Goal: Find contact information: Find contact information

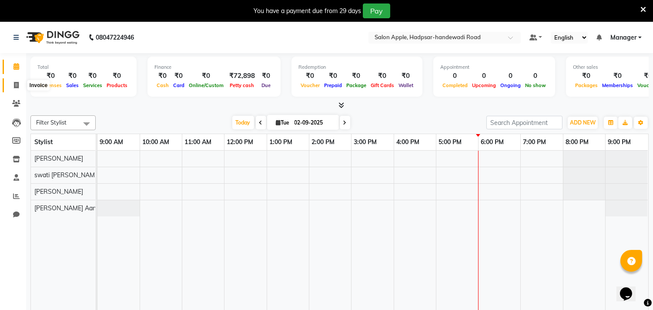
click at [12, 83] on span at bounding box center [16, 85] width 15 height 10
select select "7195"
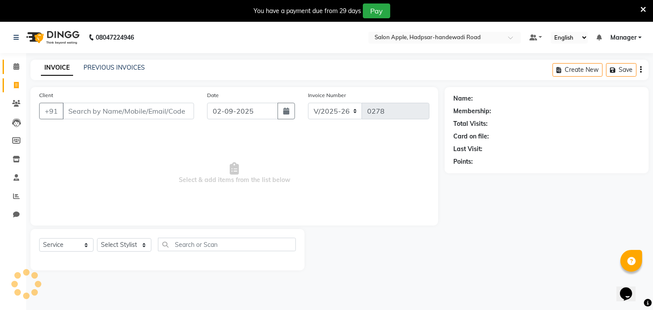
select select "product"
select select "62815"
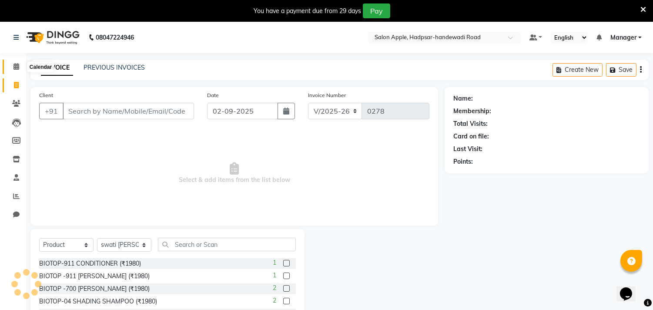
click at [13, 70] on icon at bounding box center [16, 66] width 6 height 7
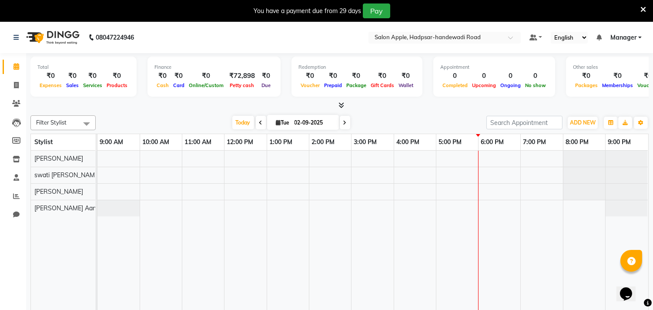
click at [280, 123] on span "Tue" at bounding box center [283, 122] width 18 height 7
select select "9"
select select "2025"
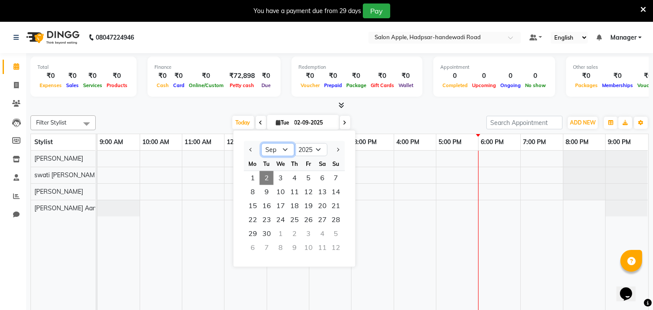
click at [284, 149] on select "Jan Feb Mar Apr May Jun [DATE] Aug Sep Oct Nov Dec" at bounding box center [277, 149] width 33 height 13
select select "8"
click at [261, 143] on select "Jan Feb Mar Apr May Jun [DATE] Aug Sep Oct Nov Dec" at bounding box center [277, 149] width 33 height 13
click at [323, 190] on span "9" at bounding box center [322, 192] width 14 height 14
type input "[DATE]"
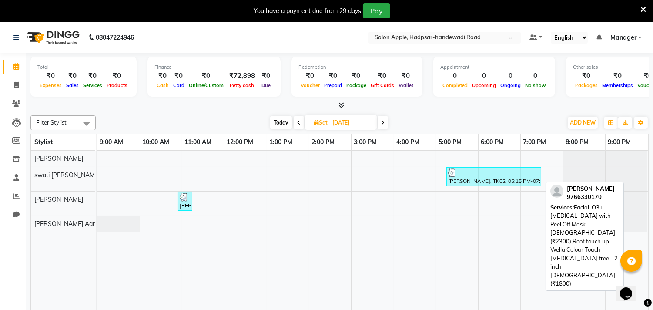
click at [476, 182] on div "[PERSON_NAME], TK02, 05:15 PM-07:30 PM, Facial-O3+ [MEDICAL_DATA] with Peel Off…" at bounding box center [493, 176] width 93 height 17
select select "3"
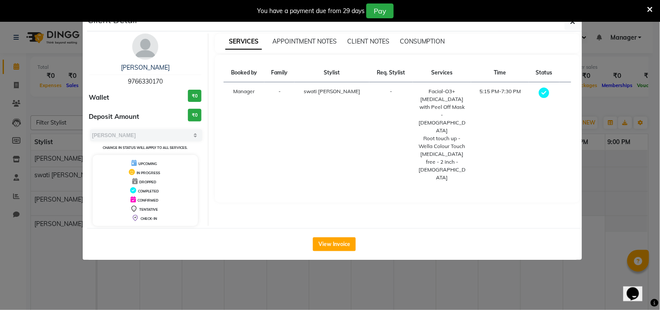
drag, startPoint x: 164, startPoint y: 77, endPoint x: 114, endPoint y: 80, distance: 49.7
click at [114, 80] on div "[PERSON_NAME] 9766330170" at bounding box center [145, 74] width 113 height 23
copy span "9766330170"
click at [570, 19] on div "You have a payment due from 29 days Pay" at bounding box center [330, 11] width 660 height 22
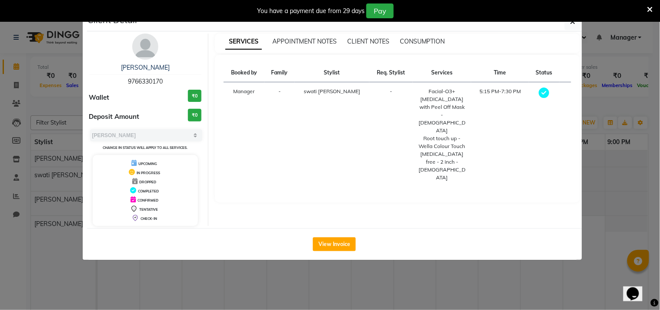
click at [441, 157] on div "Booked by Family Stylist Req. Stylist Services Time Status Manager - swati [PER…" at bounding box center [396, 128] width 347 height 130
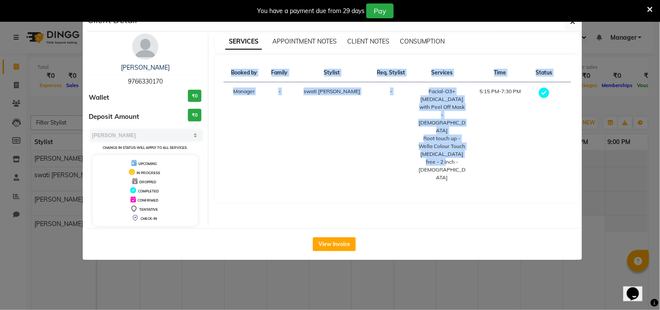
click at [570, 189] on div "SERVICES APPOINTMENT NOTES CLIENT NOTES CONSUMPTION Booked by Family Stylist Re…" at bounding box center [397, 129] width 378 height 192
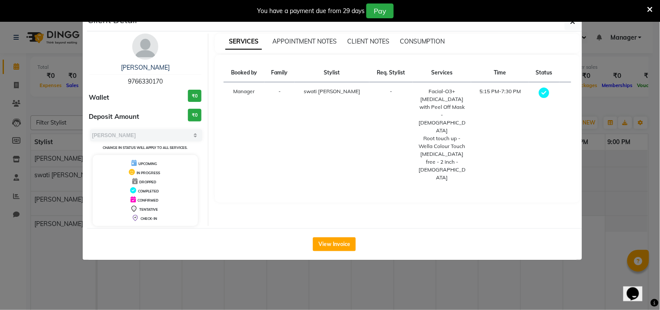
click at [586, 187] on ngb-modal-window "Client Detail [PERSON_NAME] 9766330170 Wallet ₹0 Deposit Amount ₹0 Select MARK …" at bounding box center [330, 155] width 660 height 310
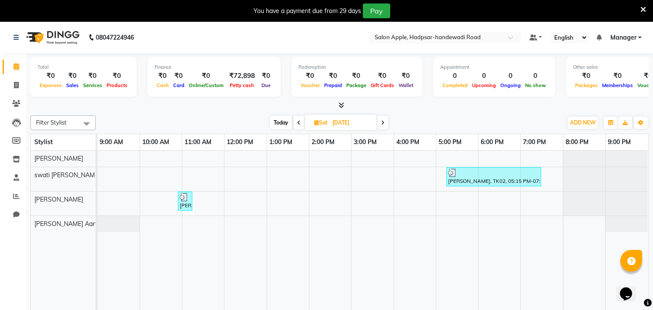
click at [312, 121] on span "Sat" at bounding box center [321, 122] width 18 height 7
select select "8"
select select "2025"
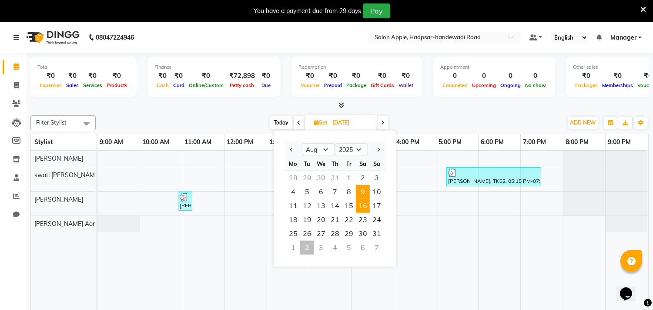
click at [360, 205] on span "16" at bounding box center [363, 206] width 14 height 14
type input "[DATE]"
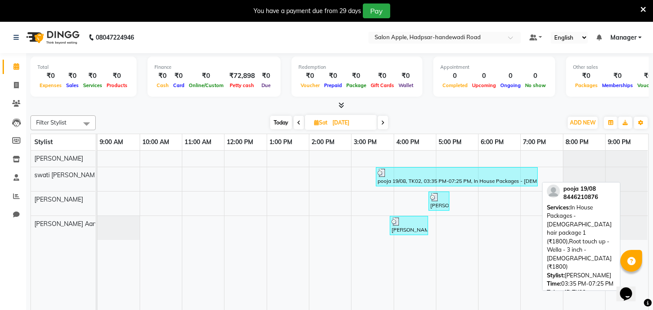
click at [414, 183] on div "pooja 19/08, TK02, 03:35 PM-07:25 PM, In House Packages - [DEMOGRAPHIC_DATA] ha…" at bounding box center [457, 176] width 160 height 17
select select "3"
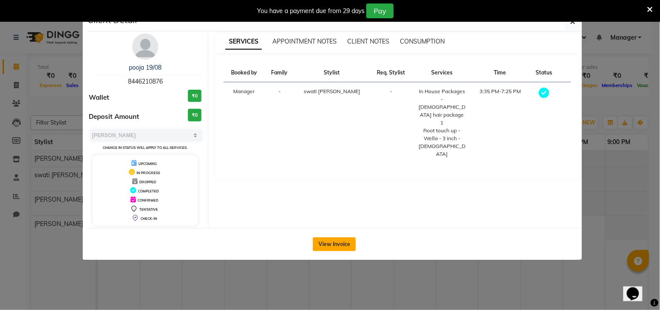
click at [341, 241] on button "View Invoice" at bounding box center [334, 244] width 43 height 14
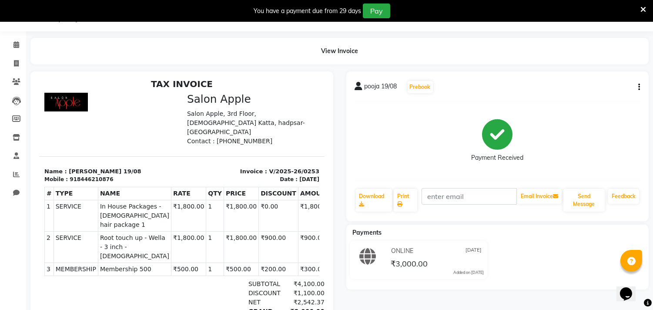
scroll to position [7, 0]
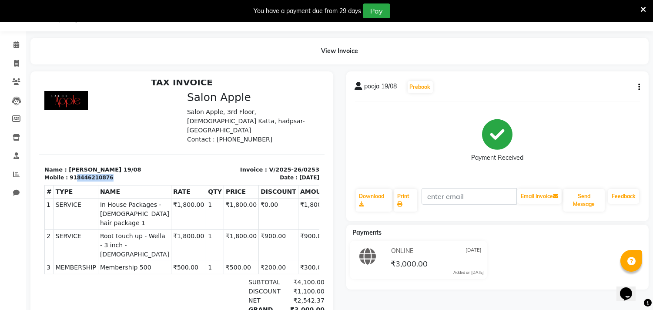
drag, startPoint x: 100, startPoint y: 165, endPoint x: 71, endPoint y: 165, distance: 29.1
click at [71, 173] on div "918446210876" at bounding box center [91, 177] width 43 height 8
copy div "8446210876"
click at [22, 63] on span at bounding box center [16, 64] width 15 height 10
select select "7195"
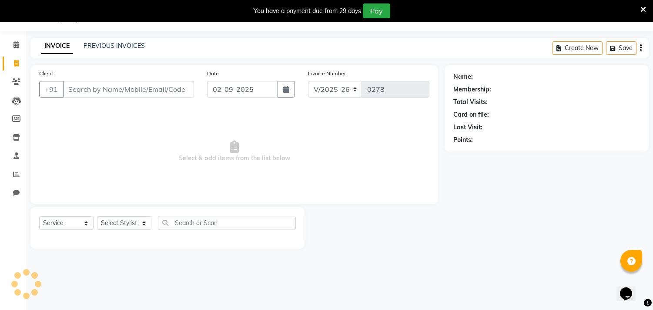
select select "product"
select select "62815"
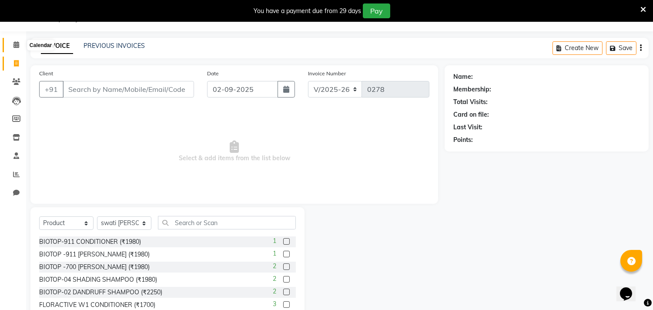
click at [16, 46] on icon at bounding box center [16, 44] width 6 height 7
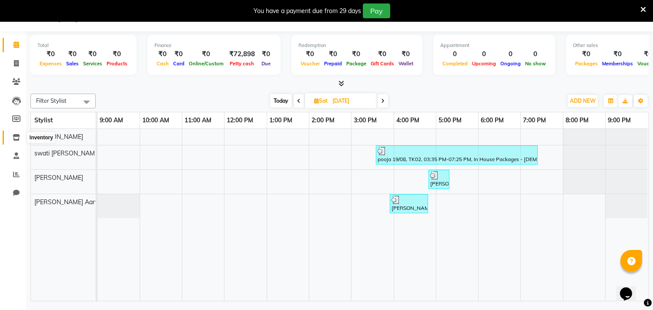
click at [19, 135] on icon at bounding box center [16, 137] width 7 height 7
select select
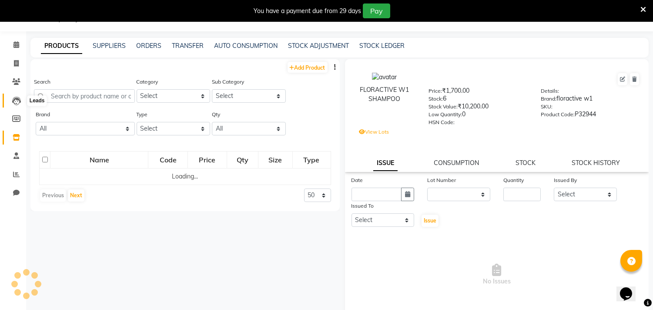
click at [16, 101] on icon at bounding box center [16, 101] width 9 height 9
select select "10"
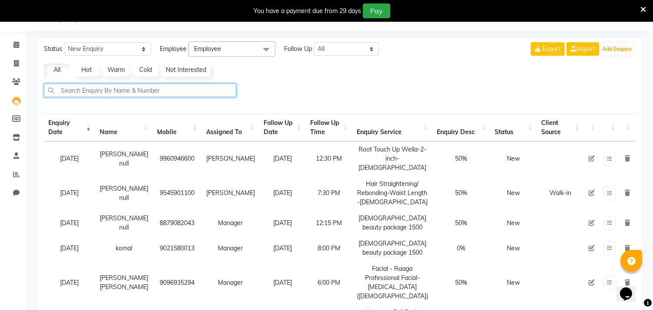
click at [64, 88] on input "text" at bounding box center [140, 89] width 192 height 13
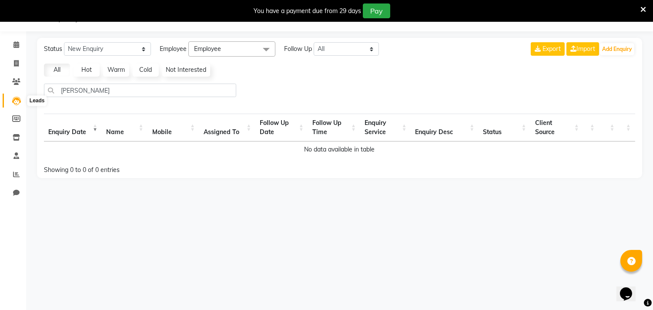
click at [19, 97] on icon at bounding box center [16, 101] width 9 height 9
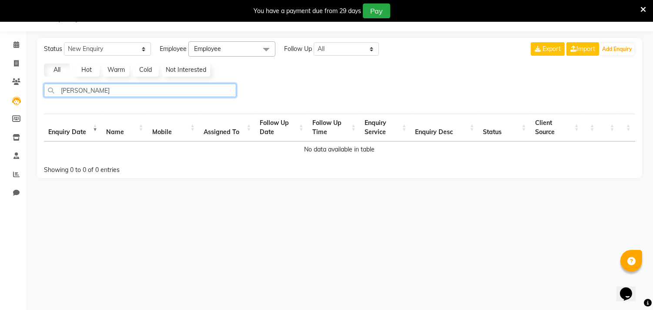
click at [95, 87] on input "[PERSON_NAME]" at bounding box center [140, 89] width 192 height 13
type input "s"
select select "10"
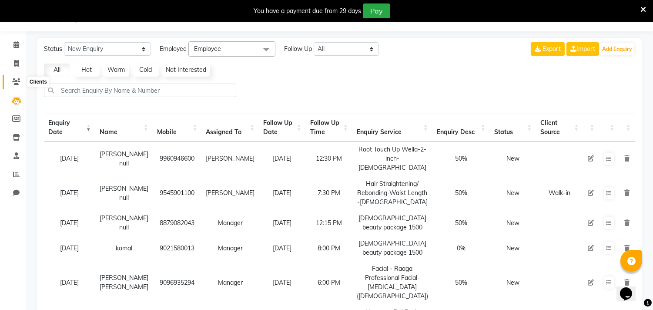
click at [13, 77] on span at bounding box center [16, 82] width 15 height 10
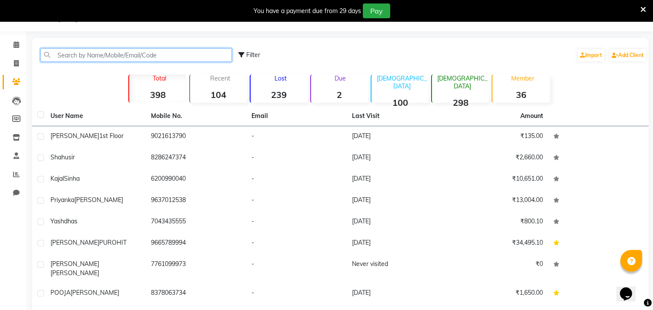
click at [76, 53] on input "text" at bounding box center [135, 54] width 191 height 13
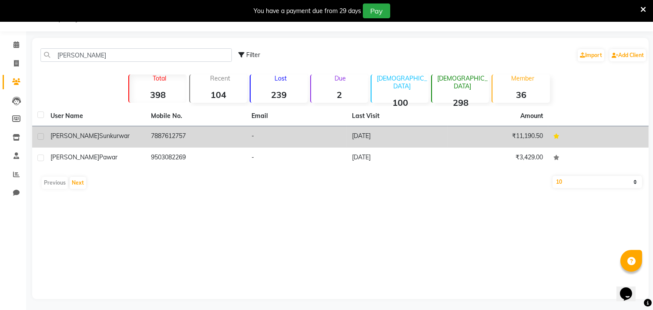
drag, startPoint x: 148, startPoint y: 132, endPoint x: 208, endPoint y: 138, distance: 59.8
click at [208, 138] on td "7887612757" at bounding box center [196, 136] width 100 height 21
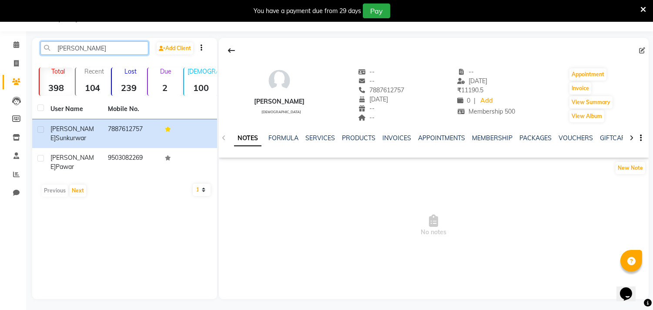
click at [107, 48] on input "[PERSON_NAME]" at bounding box center [94, 47] width 108 height 13
type input "s"
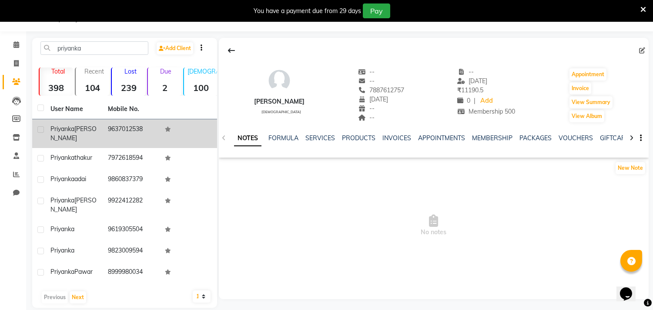
drag, startPoint x: 143, startPoint y: 127, endPoint x: 55, endPoint y: 120, distance: 88.5
click at [96, 127] on tr "[PERSON_NAME] 9637012538" at bounding box center [124, 133] width 185 height 29
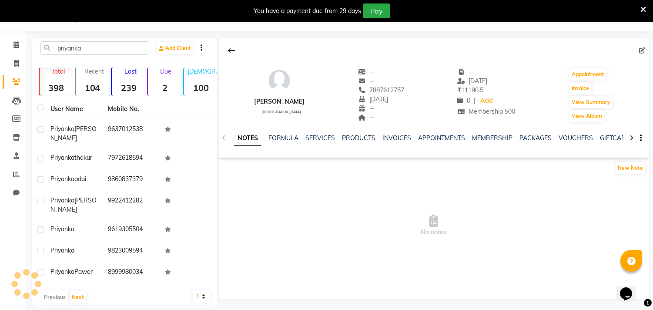
click at [307, 226] on span "No notes" at bounding box center [434, 225] width 430 height 87
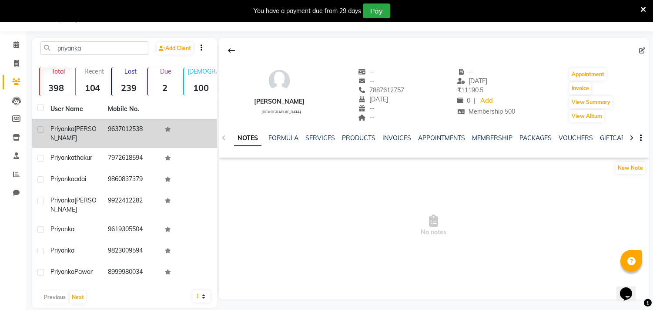
drag, startPoint x: 150, startPoint y: 123, endPoint x: 102, endPoint y: 120, distance: 47.5
click at [103, 120] on td "9637012538" at bounding box center [131, 133] width 57 height 29
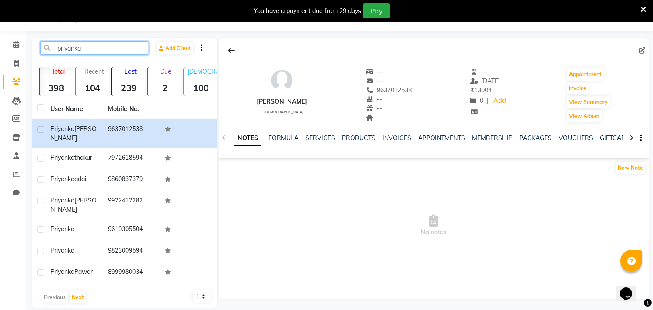
click at [103, 44] on input "priyanka" at bounding box center [94, 47] width 108 height 13
type input "p"
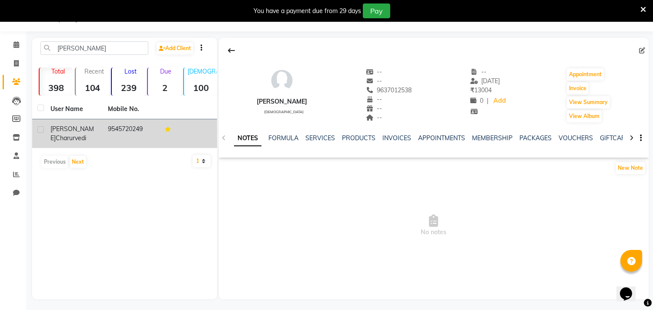
drag, startPoint x: 102, startPoint y: 125, endPoint x: 157, endPoint y: 130, distance: 55.4
click at [157, 130] on td "9545720249" at bounding box center [131, 133] width 57 height 29
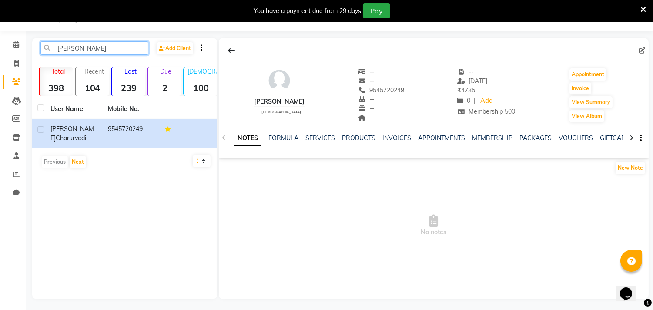
click at [98, 44] on input "[PERSON_NAME]" at bounding box center [94, 47] width 108 height 13
type input "r"
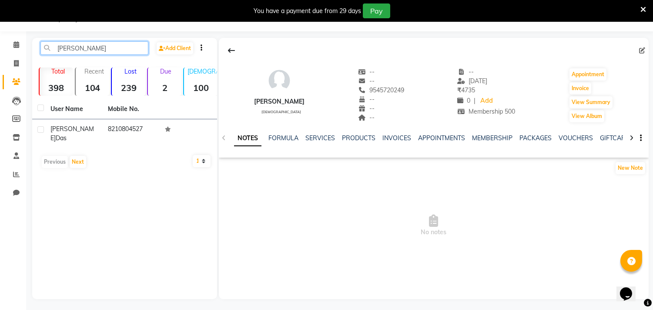
click at [86, 50] on input "[PERSON_NAME]" at bounding box center [94, 47] width 108 height 13
type input "n"
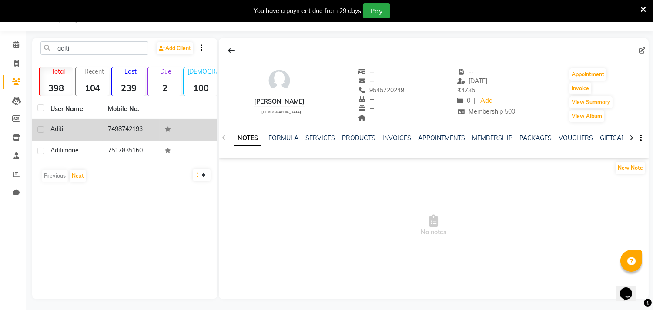
drag, startPoint x: 153, startPoint y: 127, endPoint x: 91, endPoint y: 125, distance: 61.8
click at [91, 125] on tr "aditi 7498742193" at bounding box center [124, 129] width 185 height 21
copy tr "7498742193"
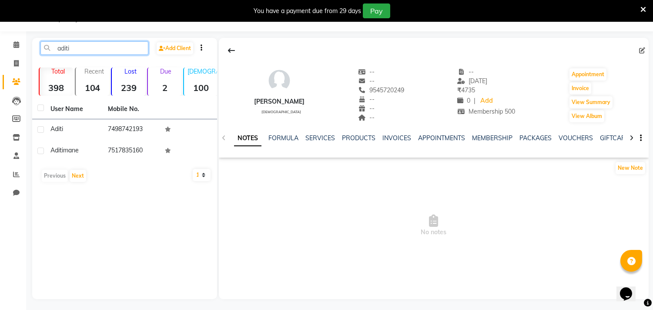
click at [101, 47] on input "aditi" at bounding box center [94, 47] width 108 height 13
type input "a"
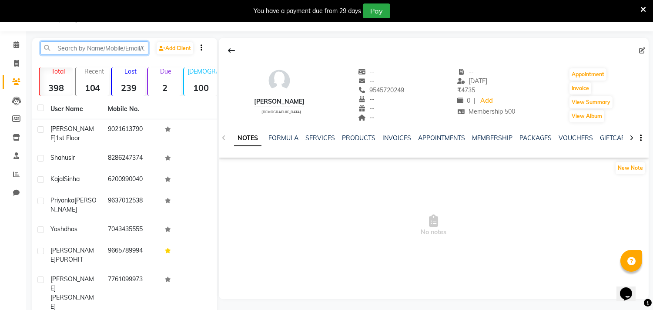
click at [77, 47] on input "text" at bounding box center [94, 47] width 108 height 13
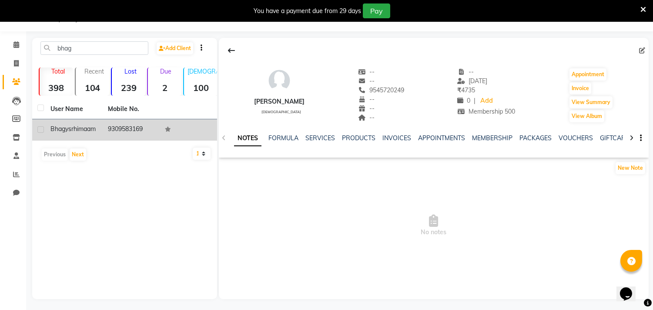
drag, startPoint x: 104, startPoint y: 127, endPoint x: 157, endPoint y: 127, distance: 53.0
click at [155, 127] on td "9309583169" at bounding box center [131, 129] width 57 height 21
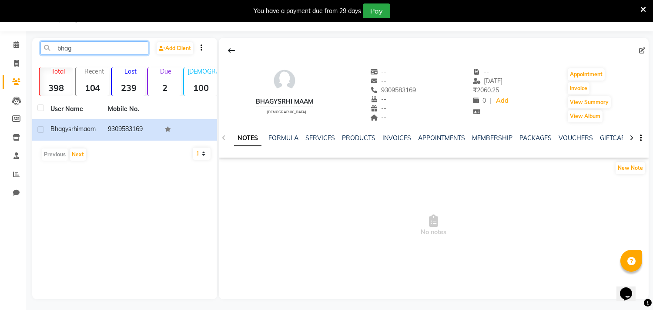
click at [103, 50] on input "bhag" at bounding box center [94, 47] width 108 height 13
type input "b"
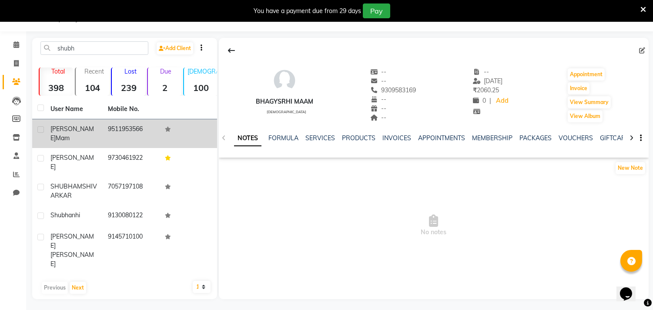
click at [119, 122] on td "9511953566" at bounding box center [131, 133] width 57 height 29
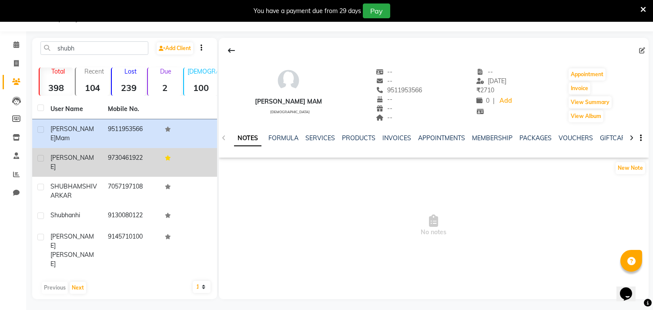
click at [81, 150] on td "[PERSON_NAME]" at bounding box center [73, 162] width 57 height 29
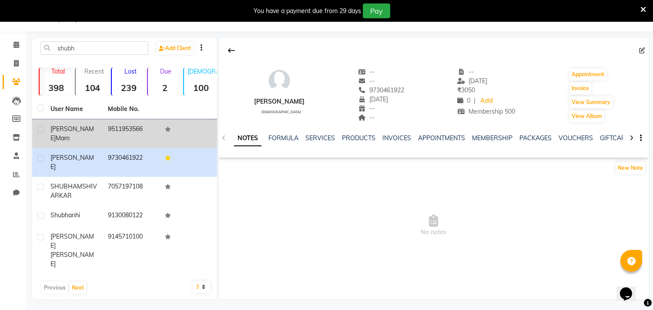
click at [84, 123] on td "[PERSON_NAME] mam" at bounding box center [73, 133] width 57 height 29
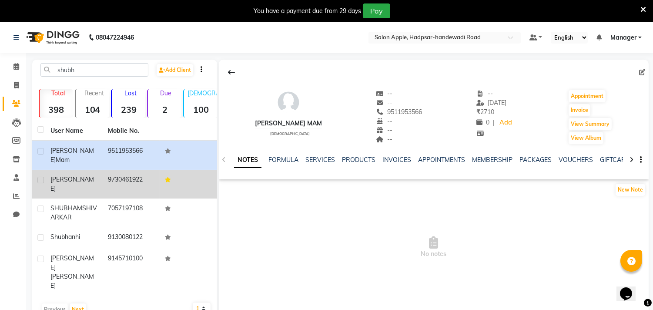
click at [64, 180] on span "[PERSON_NAME]" at bounding box center [71, 183] width 43 height 17
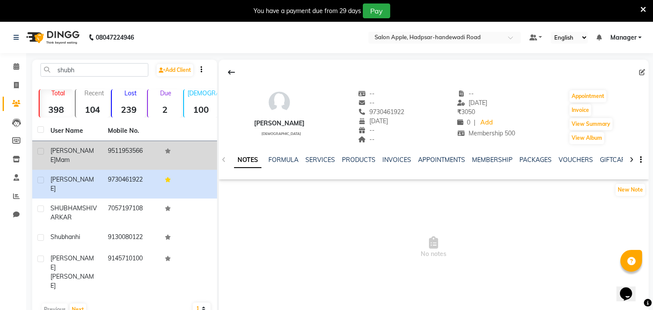
click at [70, 156] on div "[PERSON_NAME] mam" at bounding box center [73, 155] width 47 height 18
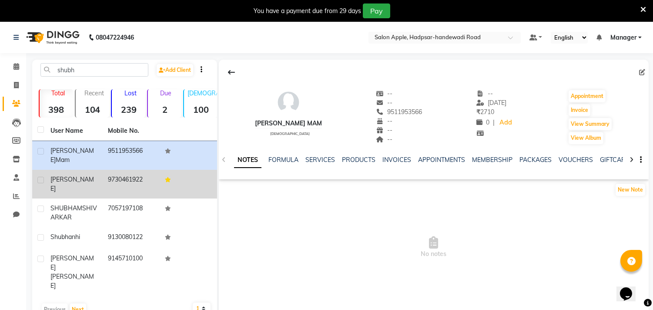
click at [113, 177] on td "9730461922" at bounding box center [131, 184] width 57 height 29
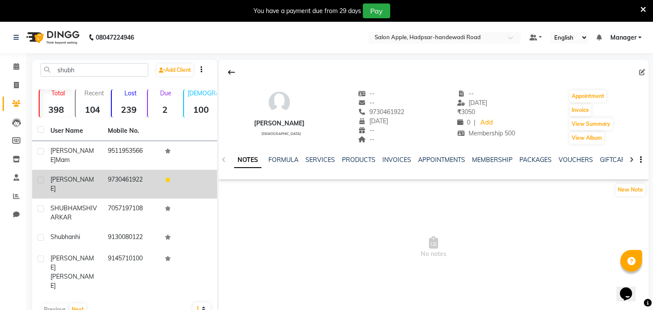
drag, startPoint x: 147, startPoint y: 175, endPoint x: 94, endPoint y: 172, distance: 53.1
click at [94, 172] on tr "[PERSON_NAME] 9730461922" at bounding box center [124, 184] width 185 height 29
copy tr "9730461922"
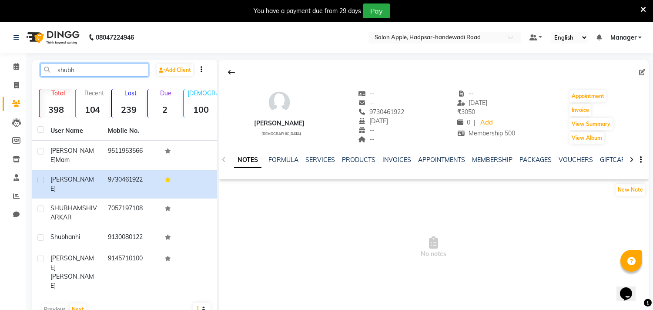
click at [84, 70] on input "shubh" at bounding box center [94, 69] width 108 height 13
type input "s"
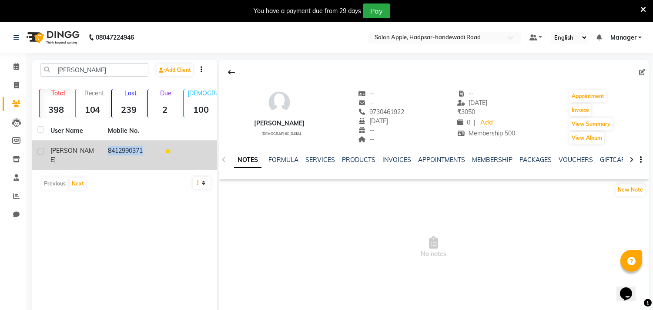
drag, startPoint x: 97, startPoint y: 145, endPoint x: 209, endPoint y: 159, distance: 113.1
click at [209, 159] on tr "[PERSON_NAME] 8412990371" at bounding box center [124, 155] width 185 height 29
copy tr "8412990371"
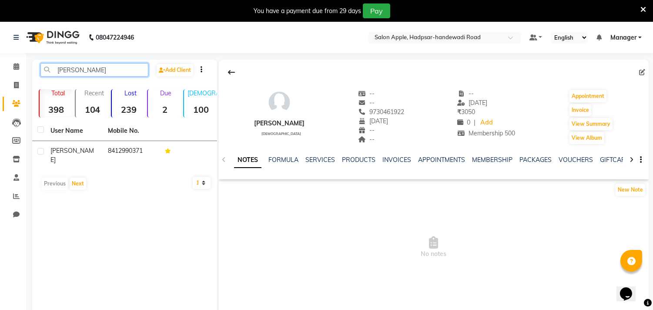
click at [113, 70] on input "[PERSON_NAME]" at bounding box center [94, 69] width 108 height 13
type input "s"
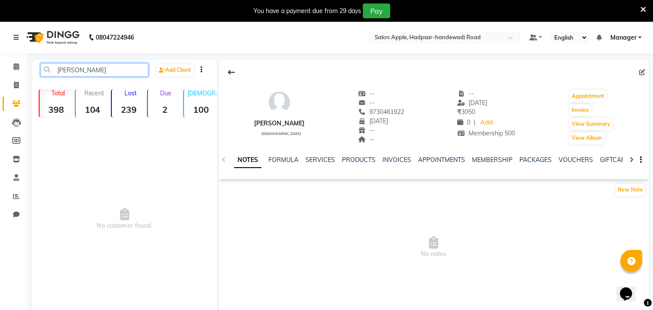
click at [60, 70] on input "[PERSON_NAME]" at bounding box center [94, 69] width 108 height 13
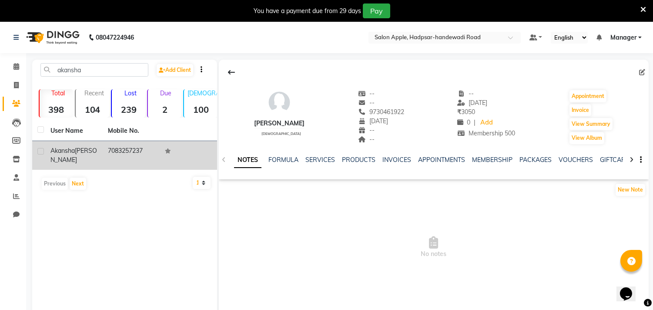
drag, startPoint x: 145, startPoint y: 149, endPoint x: 102, endPoint y: 148, distance: 43.0
click at [102, 148] on tr "[PERSON_NAME] 7083257237" at bounding box center [124, 155] width 185 height 29
copy tr "7083257237"
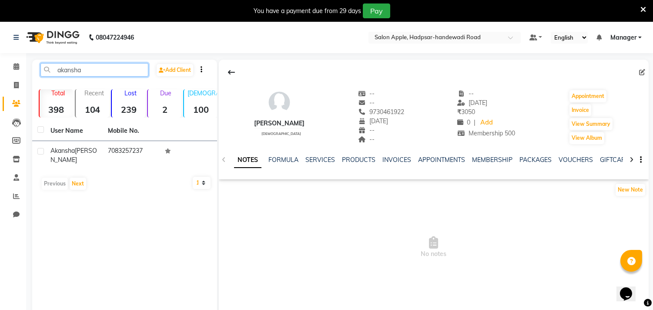
click at [87, 66] on input "akansha" at bounding box center [94, 69] width 108 height 13
type input "a"
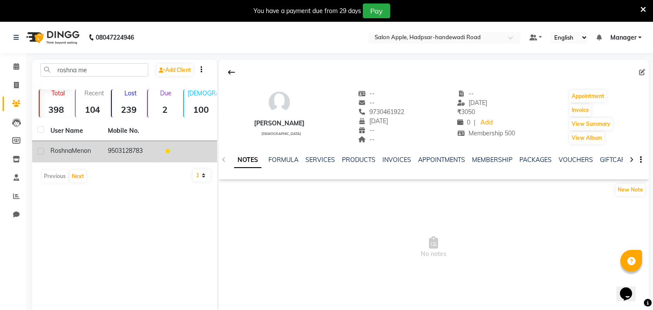
drag, startPoint x: 97, startPoint y: 149, endPoint x: 153, endPoint y: 147, distance: 56.1
click at [153, 147] on tr "[PERSON_NAME] 9503128783" at bounding box center [124, 151] width 185 height 21
copy tr "9503128783"
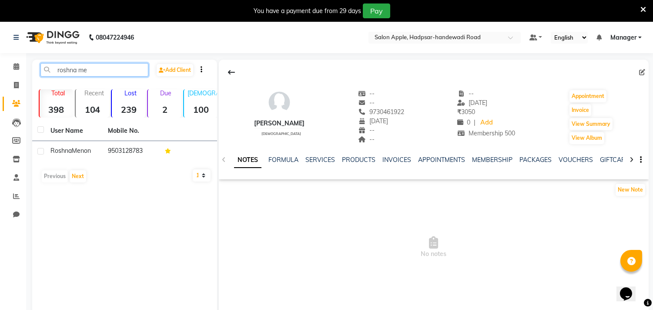
click at [99, 69] on input "roshna me" at bounding box center [94, 69] width 108 height 13
type input "r"
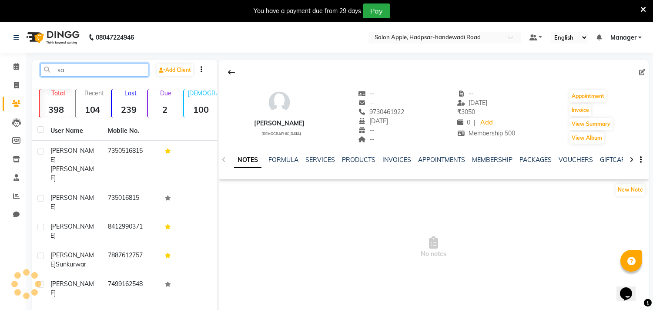
type input "s"
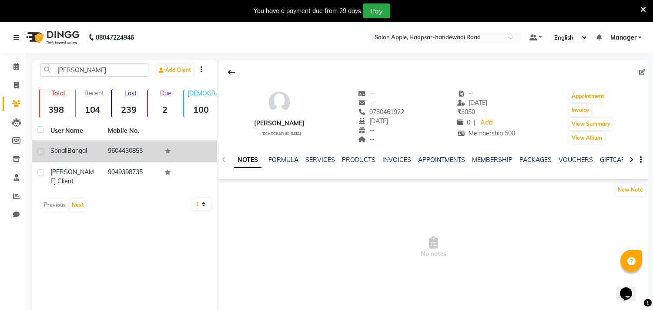
drag, startPoint x: 105, startPoint y: 149, endPoint x: 150, endPoint y: 145, distance: 45.4
click at [150, 145] on td "9604430855" at bounding box center [131, 151] width 57 height 21
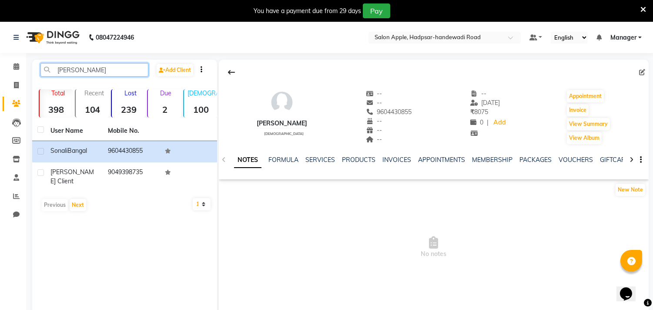
click at [76, 69] on input "[PERSON_NAME]" at bounding box center [94, 69] width 108 height 13
type input "s"
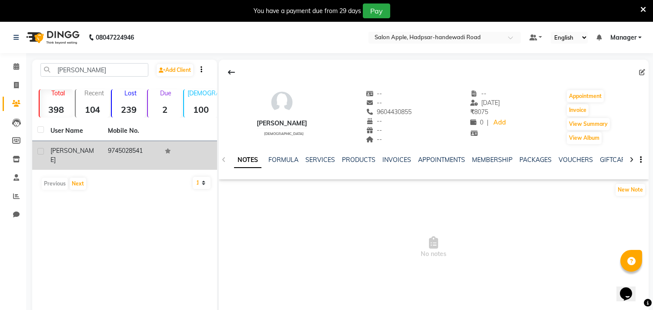
drag, startPoint x: 96, startPoint y: 148, endPoint x: 156, endPoint y: 145, distance: 60.1
click at [156, 145] on tr "[PERSON_NAME] 9745028541" at bounding box center [124, 155] width 185 height 29
copy tr "9745028541"
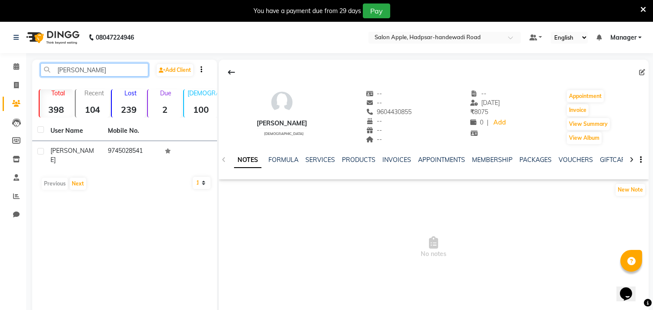
click at [96, 68] on input "[PERSON_NAME]" at bounding box center [94, 69] width 108 height 13
type input "n"
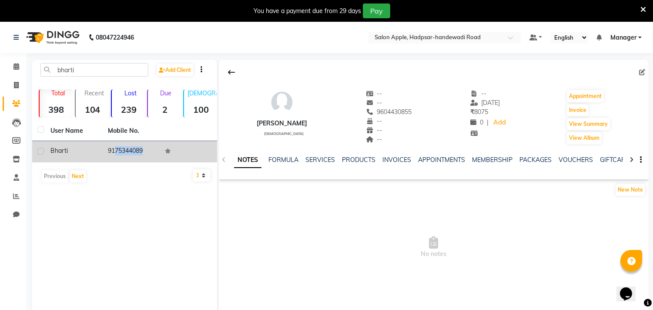
drag, startPoint x: 106, startPoint y: 148, endPoint x: 170, endPoint y: 147, distance: 64.4
click at [170, 147] on tr "bharti 9175344089" at bounding box center [124, 151] width 185 height 21
copy td "9175344089"
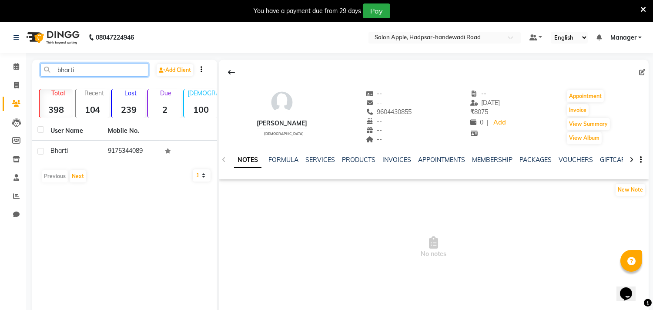
click at [80, 74] on input "bharti" at bounding box center [94, 69] width 108 height 13
type input "b"
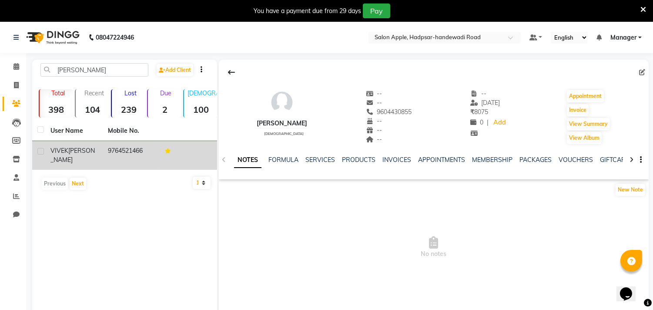
click at [85, 151] on span "[PERSON_NAME]" at bounding box center [72, 155] width 44 height 17
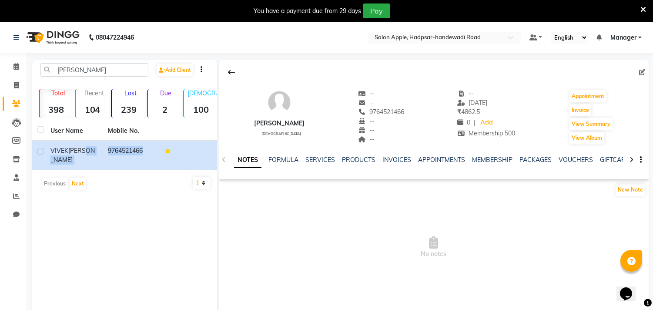
drag, startPoint x: 85, startPoint y: 151, endPoint x: 155, endPoint y: 174, distance: 73.8
click at [171, 153] on tr "[PERSON_NAME] 9764521466" at bounding box center [124, 155] width 185 height 29
drag, startPoint x: 45, startPoint y: 223, endPoint x: 113, endPoint y: 171, distance: 86.0
click at [53, 218] on div "[PERSON_NAME] Add Client Total 398 Recent 104 Lost 239 Due 2 [DEMOGRAPHIC_DATA]…" at bounding box center [124, 190] width 185 height 261
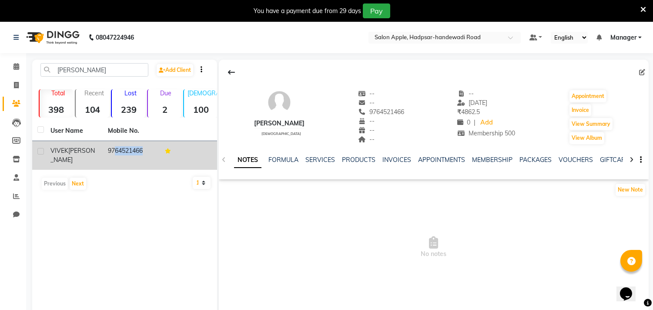
drag, startPoint x: 102, startPoint y: 147, endPoint x: 159, endPoint y: 150, distance: 57.1
click at [159, 150] on tr "[PERSON_NAME] 9764521466" at bounding box center [124, 155] width 185 height 29
copy td "9764521466"
drag, startPoint x: 100, startPoint y: 145, endPoint x: 152, endPoint y: 148, distance: 51.8
click at [152, 148] on tr "[PERSON_NAME] 9764521466" at bounding box center [124, 155] width 185 height 29
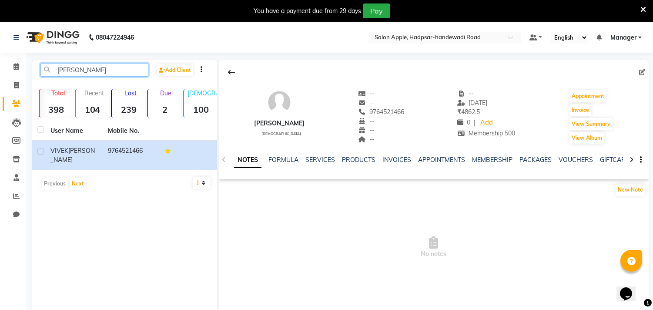
click at [118, 72] on input "[PERSON_NAME]" at bounding box center [94, 69] width 108 height 13
type input "v"
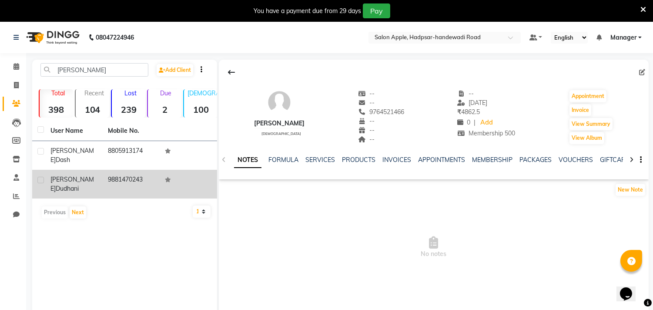
click at [83, 179] on div "[PERSON_NAME]" at bounding box center [73, 184] width 47 height 18
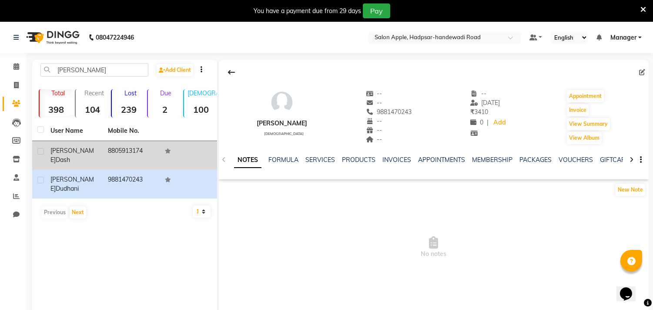
click at [84, 157] on td "[PERSON_NAME]" at bounding box center [73, 155] width 57 height 29
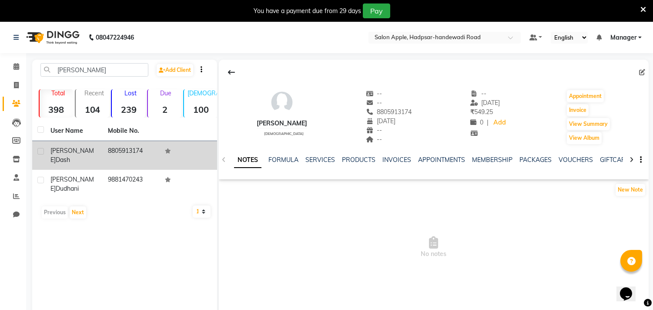
drag, startPoint x: 105, startPoint y: 147, endPoint x: 157, endPoint y: 147, distance: 52.2
click at [157, 147] on td "8805913174" at bounding box center [131, 155] width 57 height 29
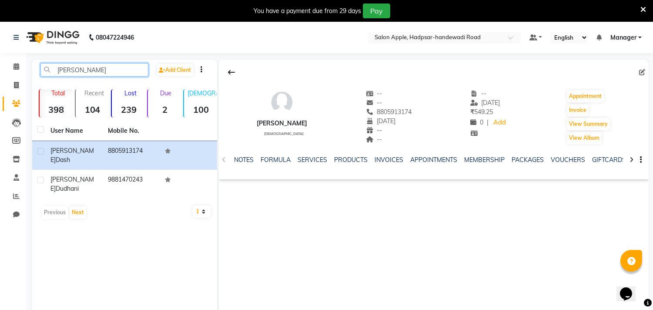
click at [105, 72] on input "[PERSON_NAME]" at bounding box center [94, 69] width 108 height 13
type input "v"
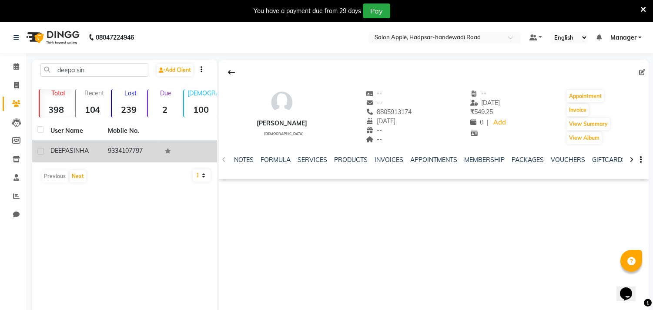
drag, startPoint x: 104, startPoint y: 145, endPoint x: 150, endPoint y: 145, distance: 46.1
click at [150, 146] on td "9334107797" at bounding box center [131, 151] width 57 height 21
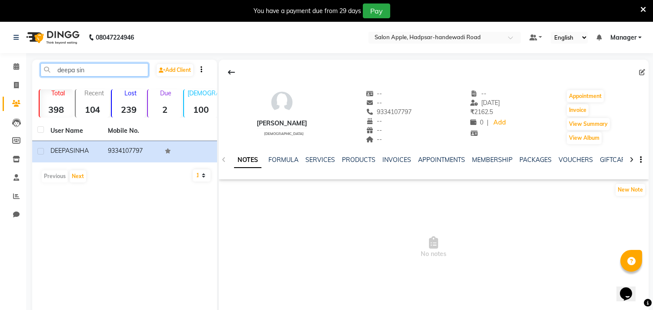
click at [112, 74] on input "deepa sin" at bounding box center [94, 69] width 108 height 13
type input "d"
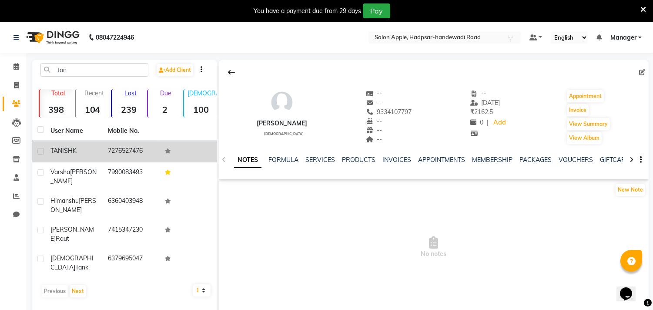
click at [90, 147] on div "TANISHK" at bounding box center [73, 150] width 47 height 9
drag, startPoint x: 115, startPoint y: 146, endPoint x: 154, endPoint y: 145, distance: 39.1
click at [154, 145] on tr "TANISHK 7276527476" at bounding box center [124, 151] width 185 height 21
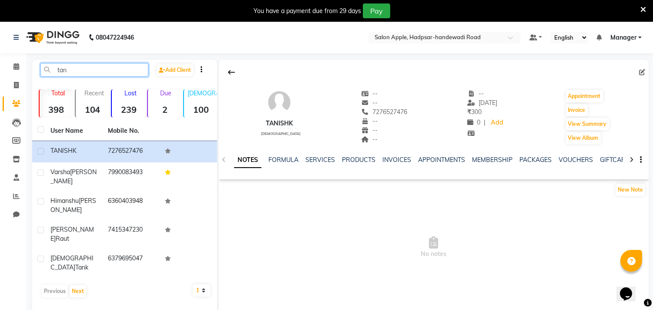
click at [109, 67] on input "tan" at bounding box center [94, 69] width 108 height 13
type input "t"
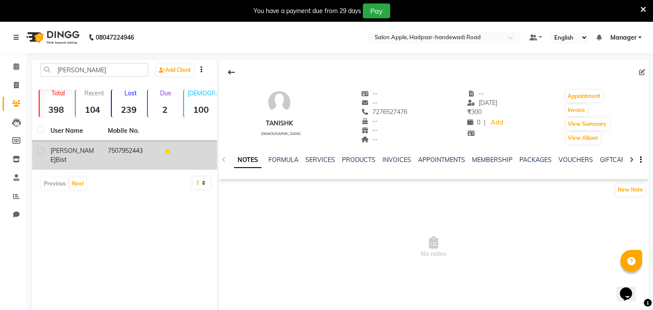
drag, startPoint x: 104, startPoint y: 147, endPoint x: 167, endPoint y: 148, distance: 62.6
click at [166, 150] on tr "[PERSON_NAME] bist 7507952443" at bounding box center [124, 155] width 185 height 29
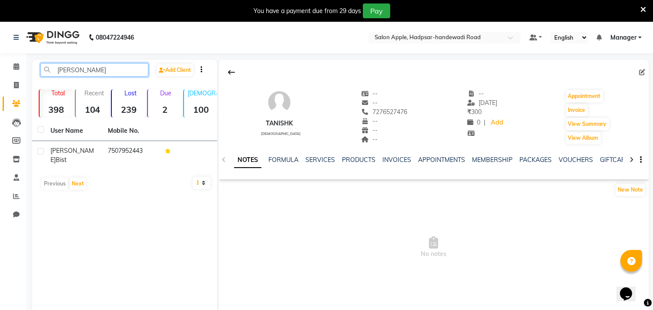
drag, startPoint x: 102, startPoint y: 68, endPoint x: 107, endPoint y: 67, distance: 5.4
click at [102, 67] on input "[PERSON_NAME]" at bounding box center [94, 69] width 108 height 13
type input "k"
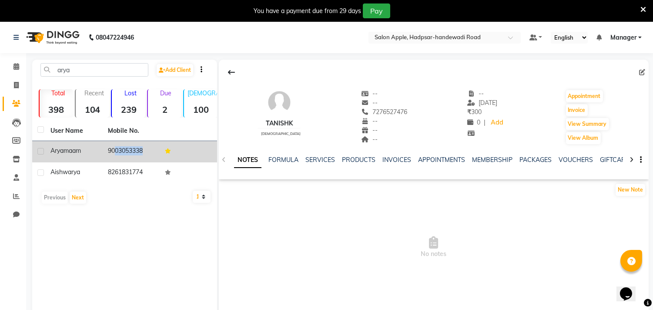
drag, startPoint x: 105, startPoint y: 148, endPoint x: 163, endPoint y: 158, distance: 59.2
click at [163, 158] on tr "Arya maam 9003053338" at bounding box center [124, 151] width 185 height 21
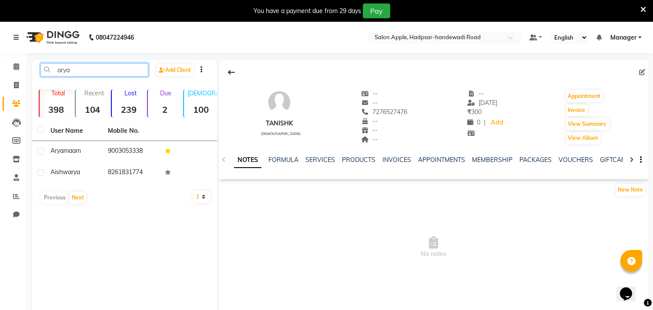
click at [77, 67] on input "arya" at bounding box center [94, 69] width 108 height 13
type input "a"
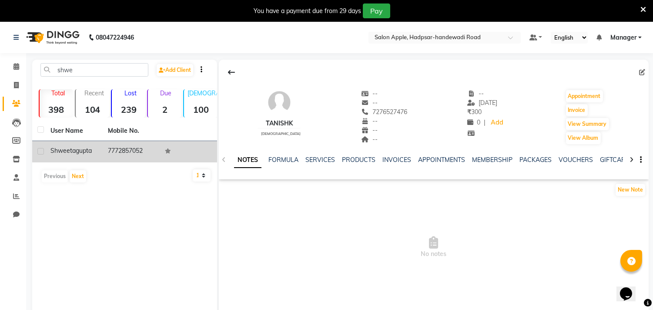
click at [116, 147] on td "7772857052" at bounding box center [131, 151] width 57 height 21
drag, startPoint x: 103, startPoint y: 147, endPoint x: 161, endPoint y: 147, distance: 57.4
click at [161, 147] on tr "[PERSON_NAME] 7772857052" at bounding box center [124, 151] width 185 height 21
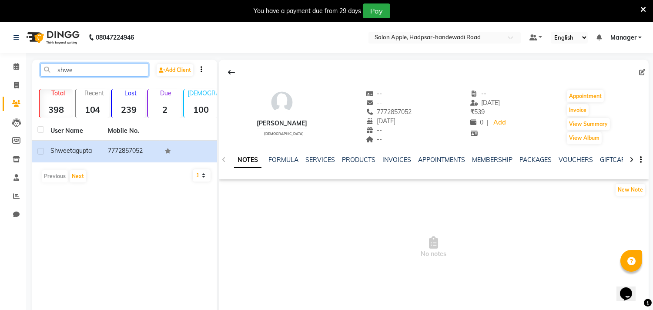
click at [109, 63] on input "shwe" at bounding box center [94, 69] width 108 height 13
type input "s"
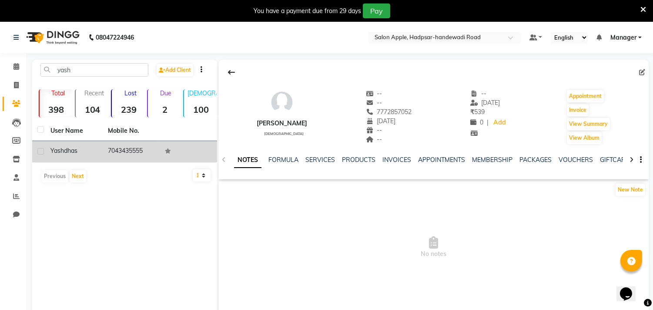
click at [111, 150] on td "7043435555" at bounding box center [131, 151] width 57 height 21
drag, startPoint x: 107, startPoint y: 148, endPoint x: 148, endPoint y: 144, distance: 41.5
click at [149, 142] on td "7043435555" at bounding box center [131, 151] width 57 height 21
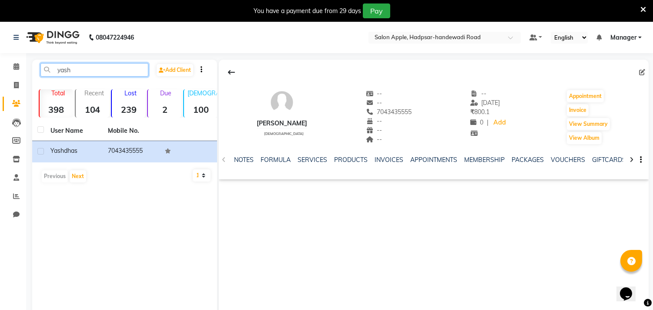
click at [89, 67] on input "yash" at bounding box center [94, 69] width 108 height 13
type input "y"
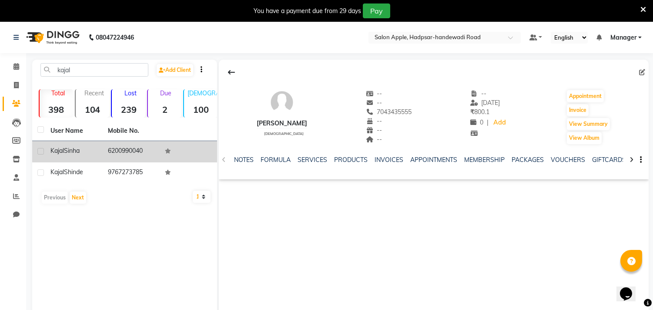
click at [117, 156] on td "6200990040" at bounding box center [131, 151] width 57 height 21
drag, startPoint x: 105, startPoint y: 147, endPoint x: 150, endPoint y: 151, distance: 44.6
click at [150, 151] on td "6200990040" at bounding box center [131, 151] width 57 height 21
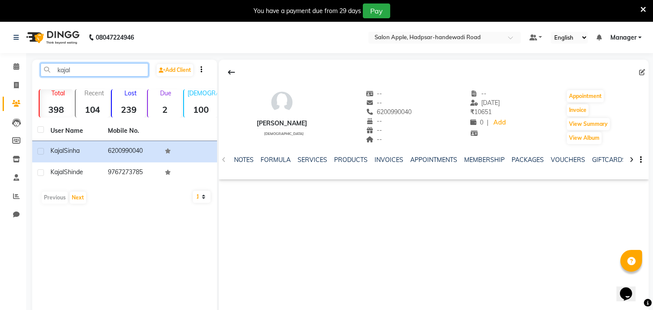
click at [106, 70] on input "kajal" at bounding box center [94, 69] width 108 height 13
type input "k"
